Goal: Task Accomplishment & Management: Use online tool/utility

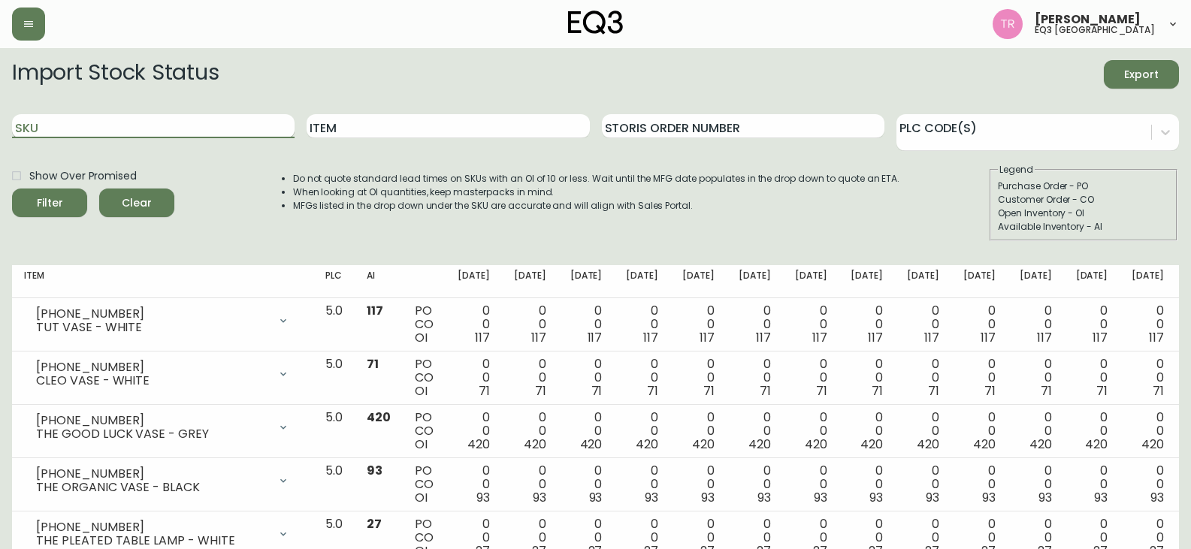
click at [89, 136] on input "SKU" at bounding box center [153, 126] width 282 height 24
paste input "3020-840-15-A"
click at [12, 189] on button "Filter" at bounding box center [49, 203] width 75 height 29
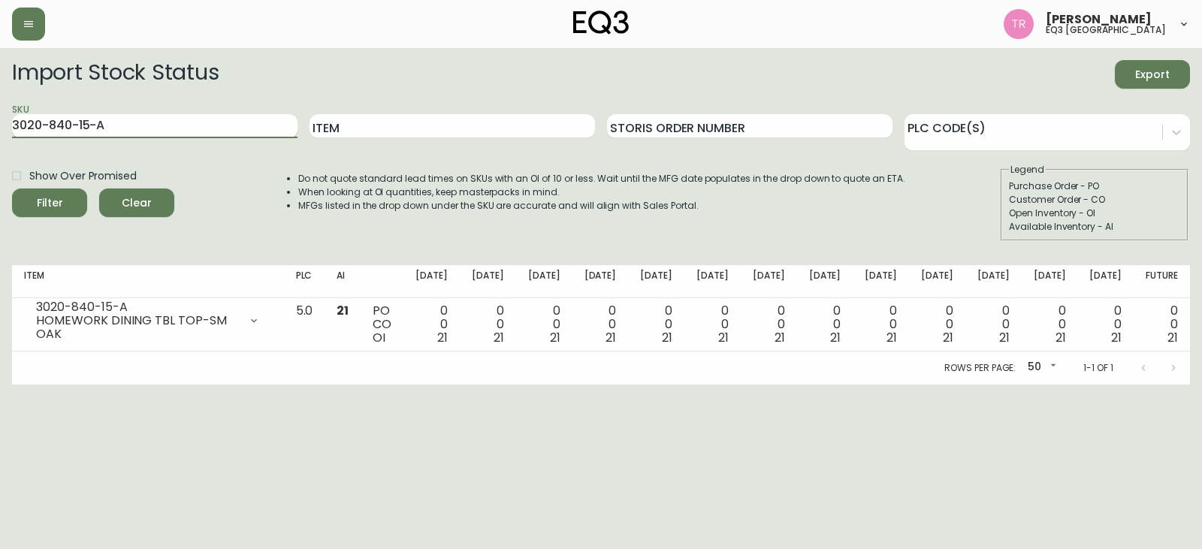
click at [122, 128] on input "3020-840-15-A" at bounding box center [154, 126] width 285 height 24
drag, startPoint x: 122, startPoint y: 128, endPoint x: 129, endPoint y: 116, distance: 13.1
click at [122, 126] on input "3020-840-15-A" at bounding box center [154, 126] width 285 height 24
paste input "B"
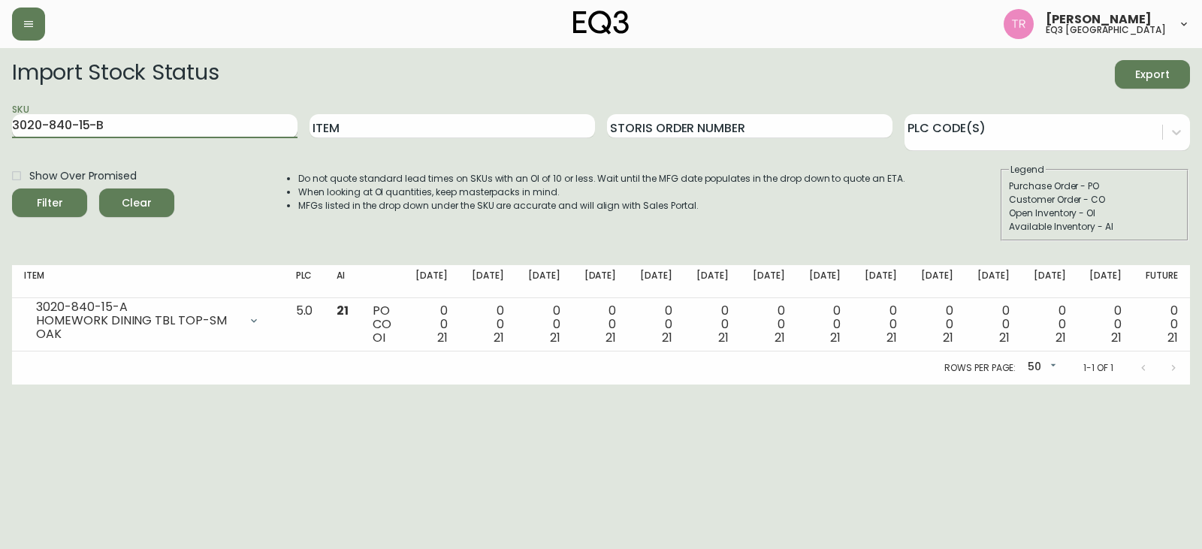
click at [12, 189] on button "Filter" at bounding box center [49, 203] width 75 height 29
click at [128, 122] on input "3020-840-15-B" at bounding box center [154, 126] width 285 height 24
click at [128, 121] on input "3020-840-15-B" at bounding box center [154, 126] width 285 height 24
click at [127, 121] on input "3020-840-15-B" at bounding box center [154, 126] width 285 height 24
click at [127, 122] on input "3020-840-15-B" at bounding box center [154, 126] width 285 height 24
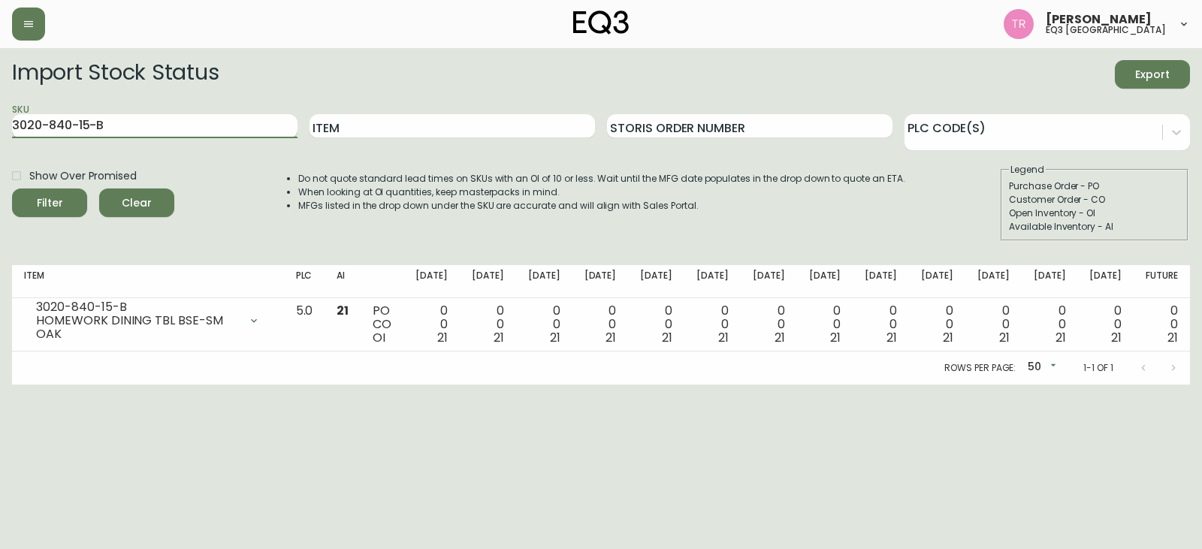
paste input "1-15"
type input "[PHONE_NUMBER]"
click at [12, 189] on button "Filter" at bounding box center [49, 203] width 75 height 29
